Goal: Information Seeking & Learning: Learn about a topic

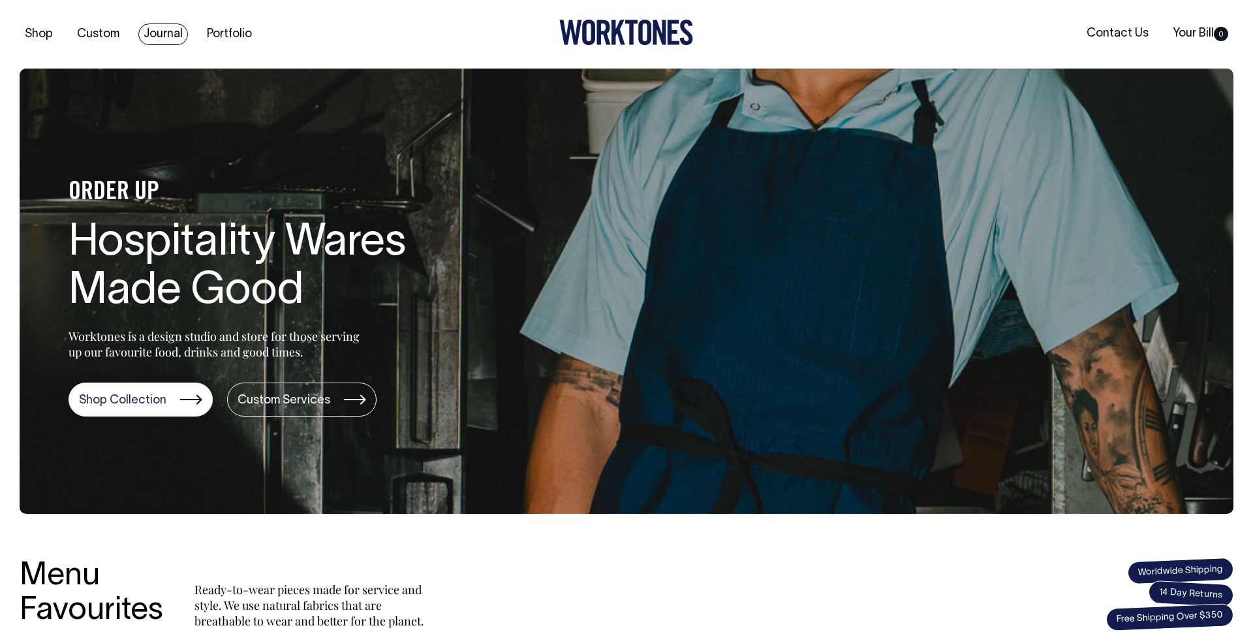
click at [171, 25] on link "Journal" at bounding box center [163, 34] width 50 height 22
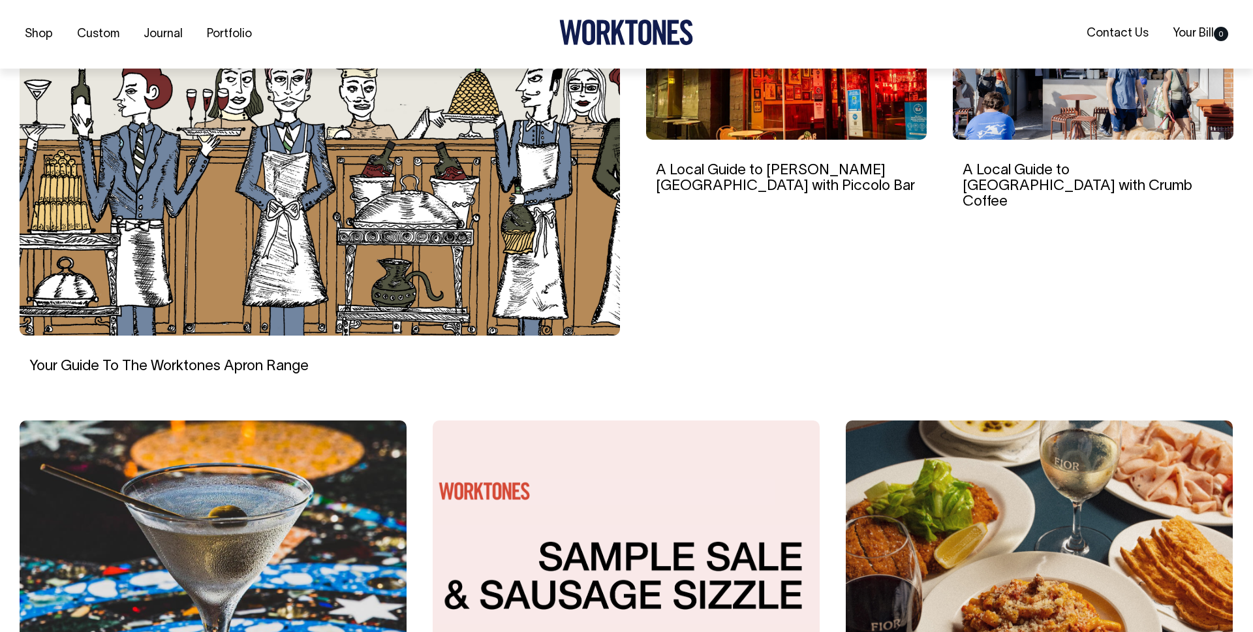
click at [758, 64] on div "Shop Custom Journal Portfolio Contact Us Your Bill 0" at bounding box center [626, 34] width 1253 height 69
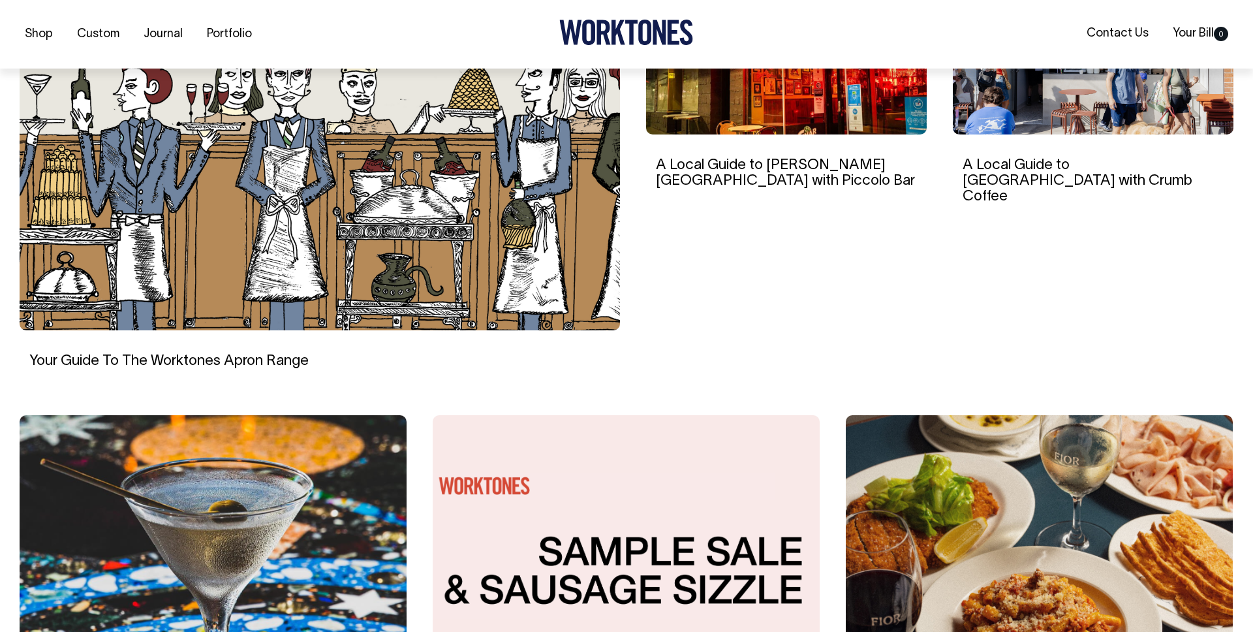
scroll to position [501, 0]
click at [774, 112] on img at bounding box center [786, 46] width 281 height 176
